Goal: Find specific page/section: Find specific page/section

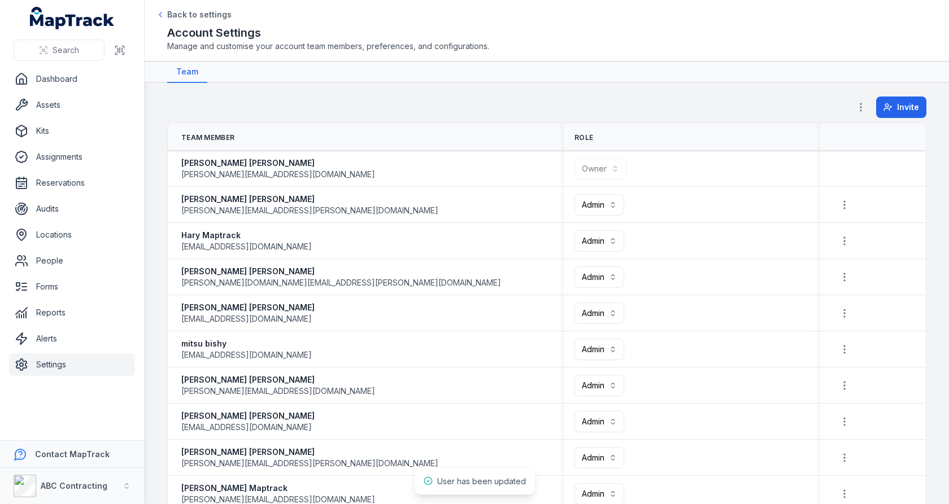
scroll to position [443, 0]
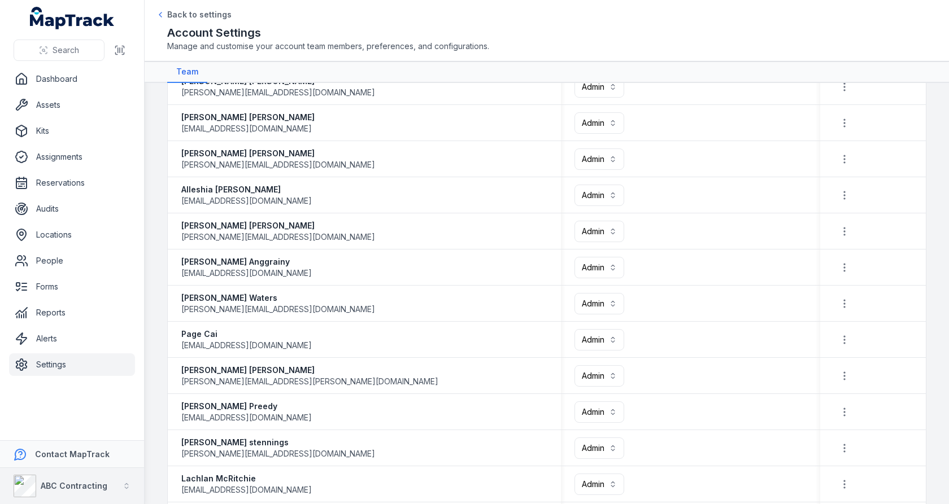
click at [85, 478] on div "ABC Contracting" at bounding box center [61, 486] width 94 height 23
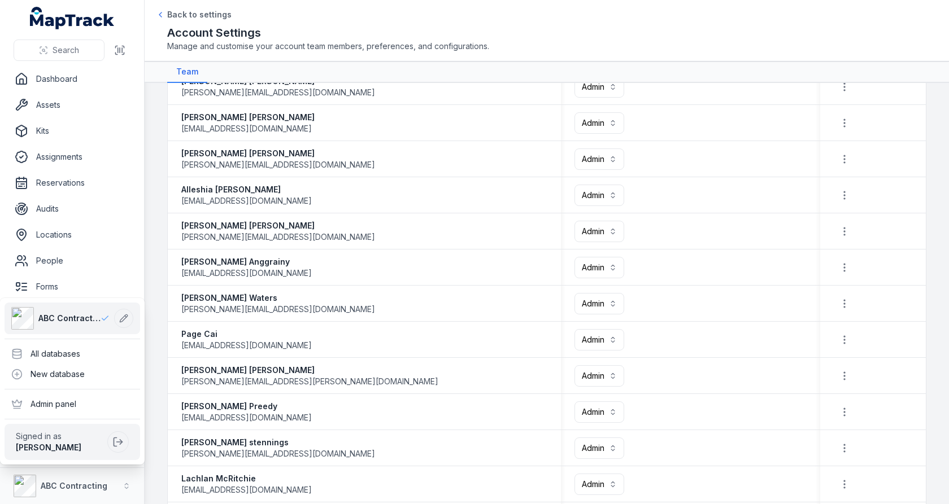
click at [454, 265] on div "**********" at bounding box center [474, 252] width 949 height 504
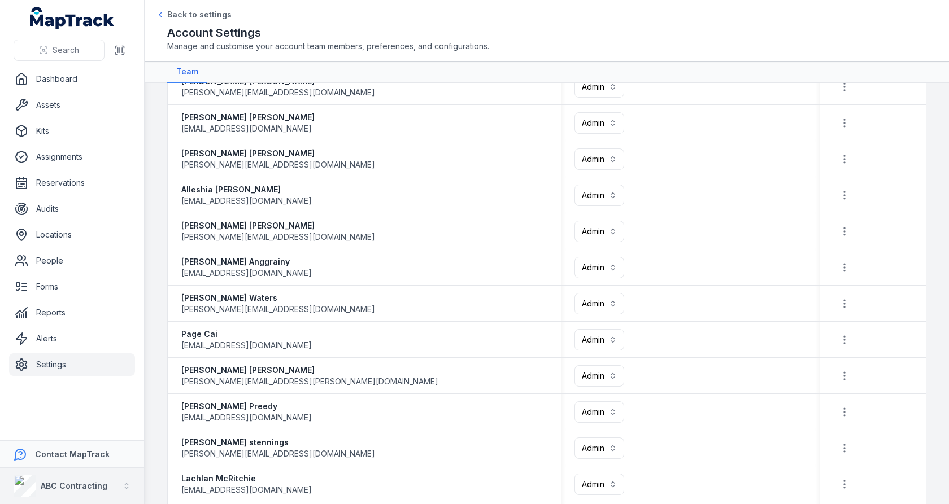
click at [63, 481] on div "ABC Contracting" at bounding box center [74, 486] width 67 height 11
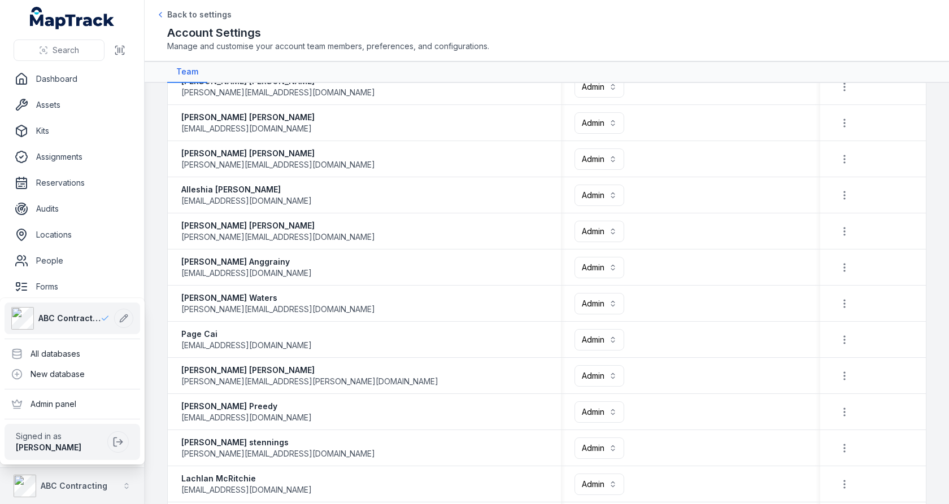
click at [63, 481] on div "ABC Contracting" at bounding box center [74, 486] width 67 height 11
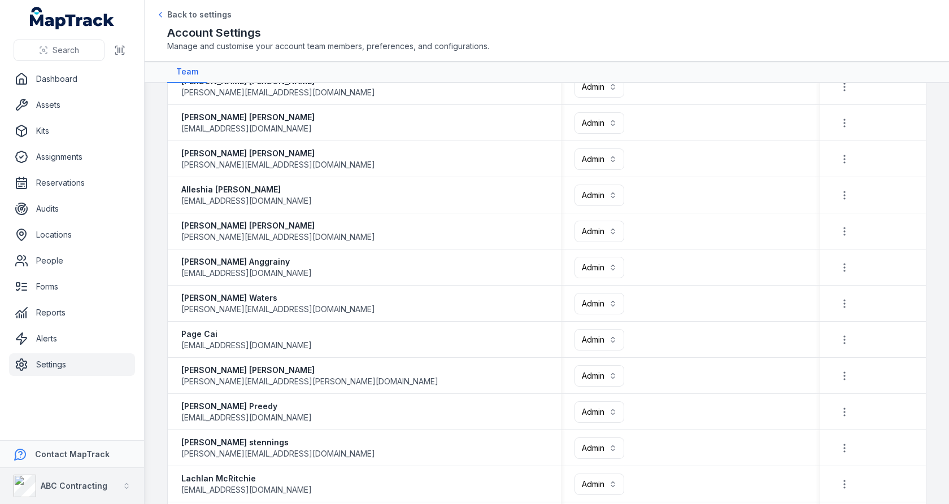
click at [110, 495] on button "ABC Contracting" at bounding box center [72, 486] width 144 height 36
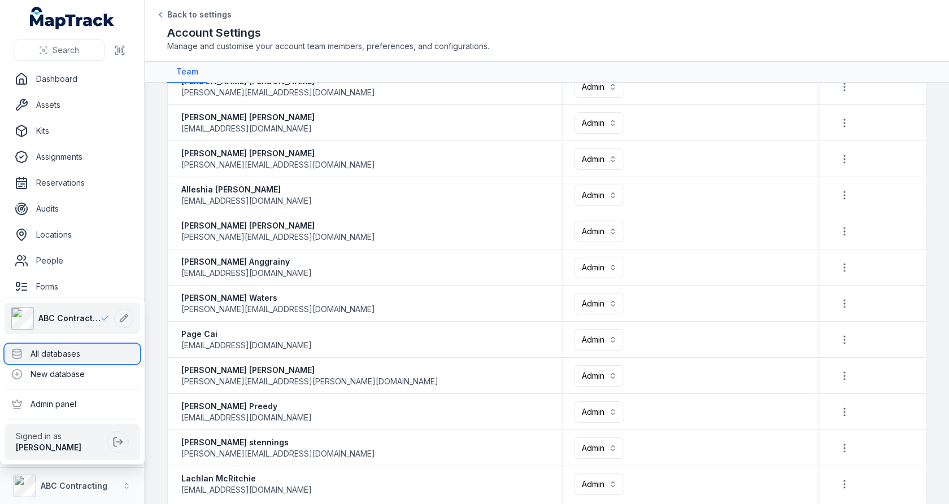
click at [97, 363] on div "All databases" at bounding box center [73, 354] width 136 height 20
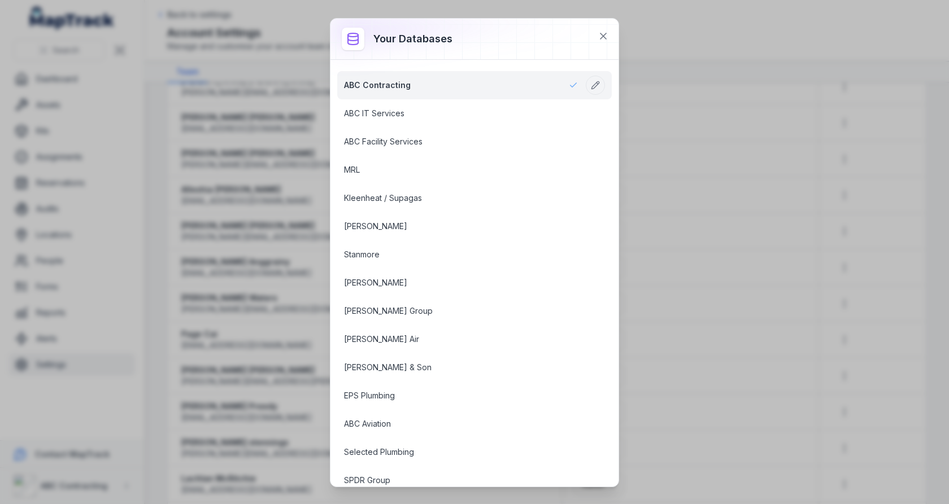
click at [782, 142] on div "Your databases ABC Contracting ABC IT Services ABC Facility Services MRL Kleenh…" at bounding box center [474, 252] width 949 height 504
click at [604, 36] on icon at bounding box center [603, 36] width 6 height 6
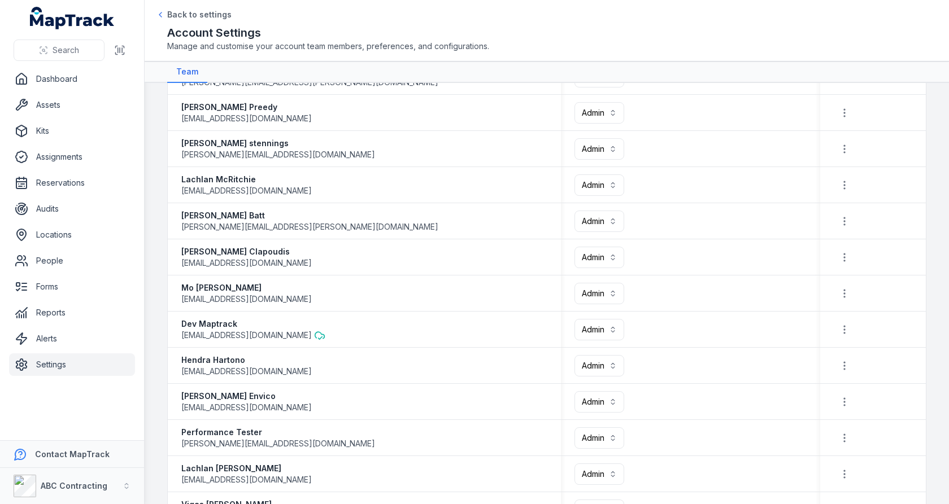
scroll to position [1057, 0]
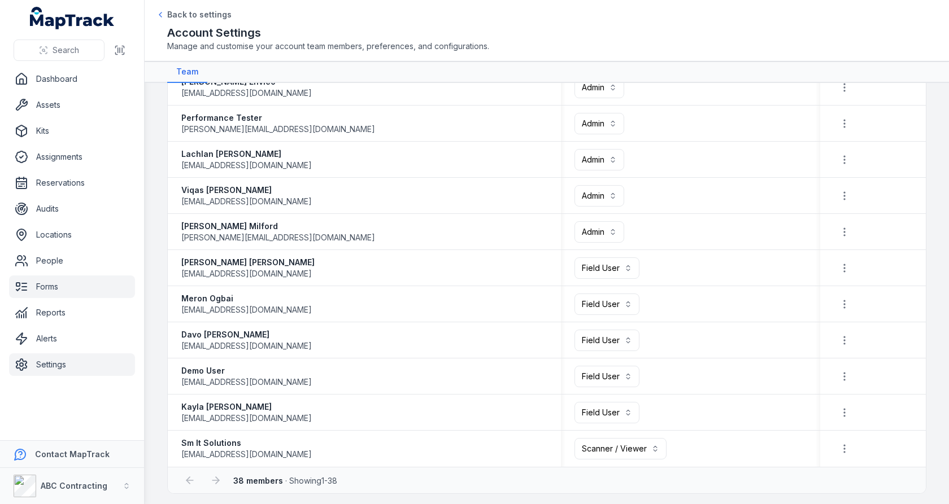
click at [79, 281] on link "Forms" at bounding box center [72, 287] width 126 height 23
click at [116, 482] on button "ABC Contracting" at bounding box center [72, 486] width 144 height 36
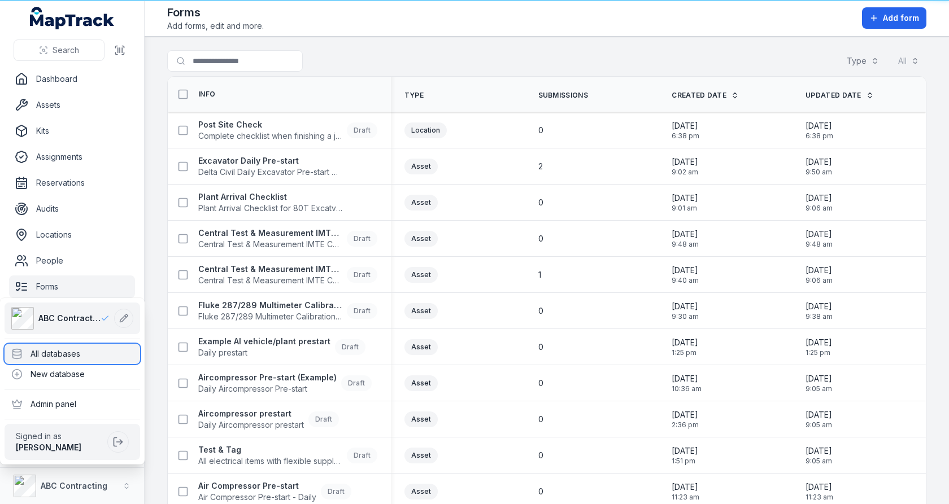
click at [97, 346] on div "All databases" at bounding box center [73, 354] width 136 height 20
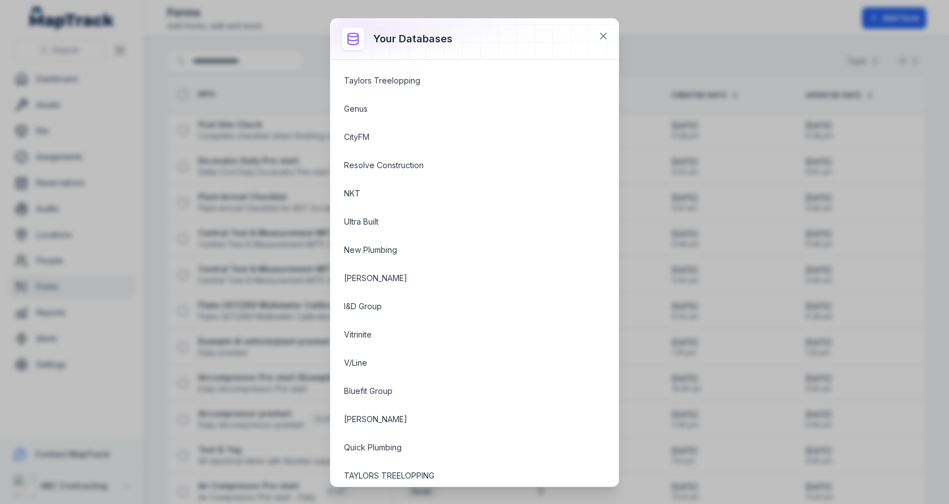
scroll to position [1173, 0]
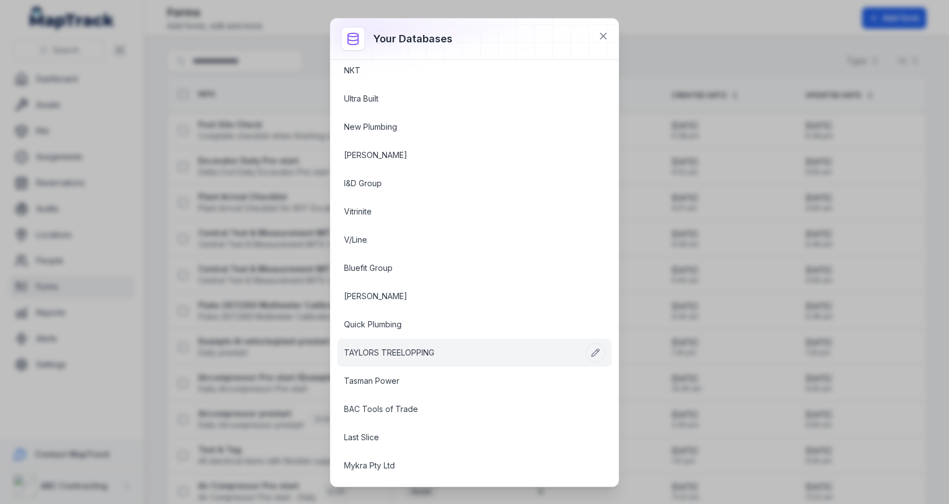
click at [428, 347] on link "TAYLORS TREELOPPING" at bounding box center [461, 352] width 234 height 11
